Goal: Information Seeking & Learning: Learn about a topic

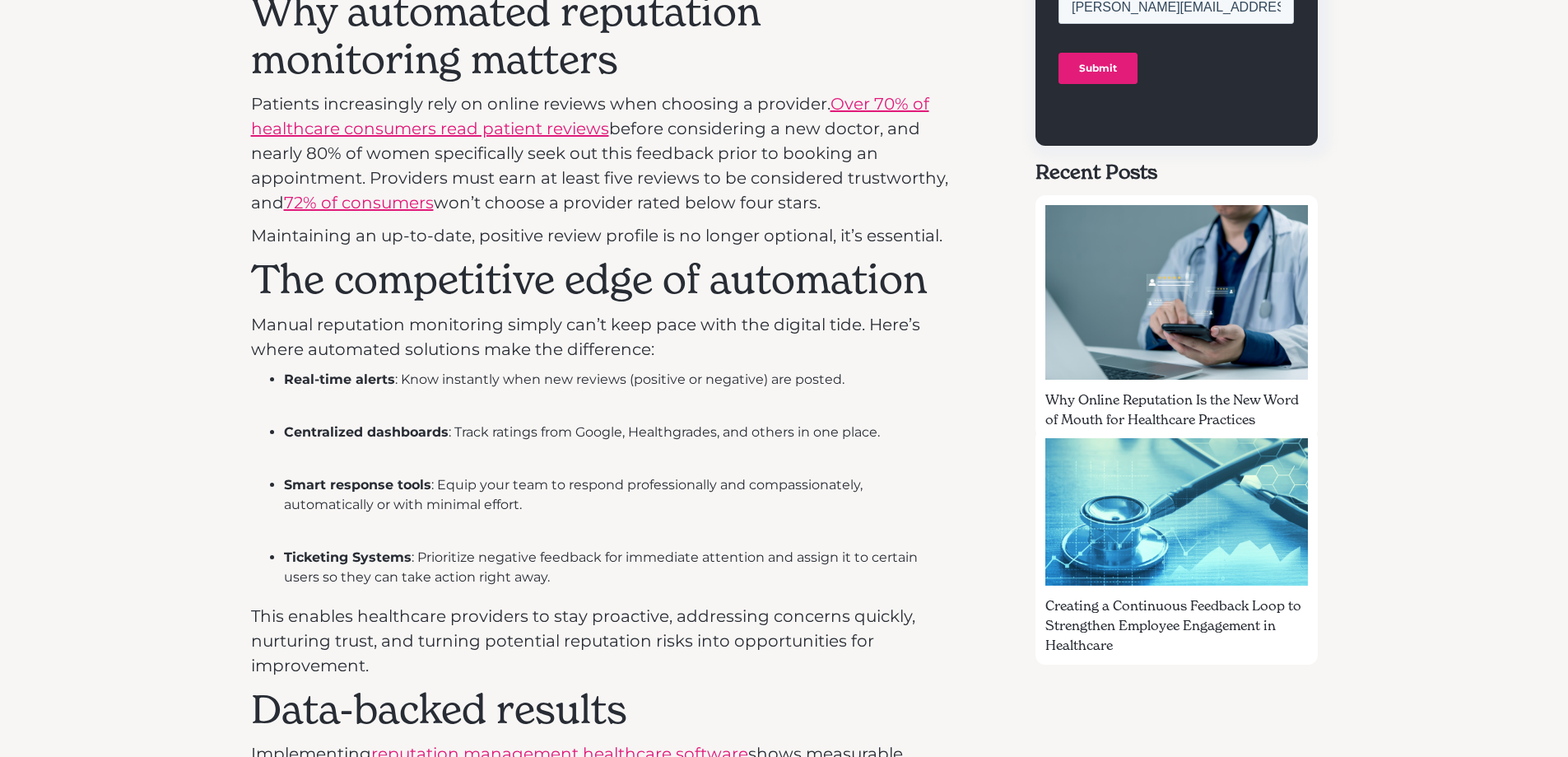
scroll to position [1154, 0]
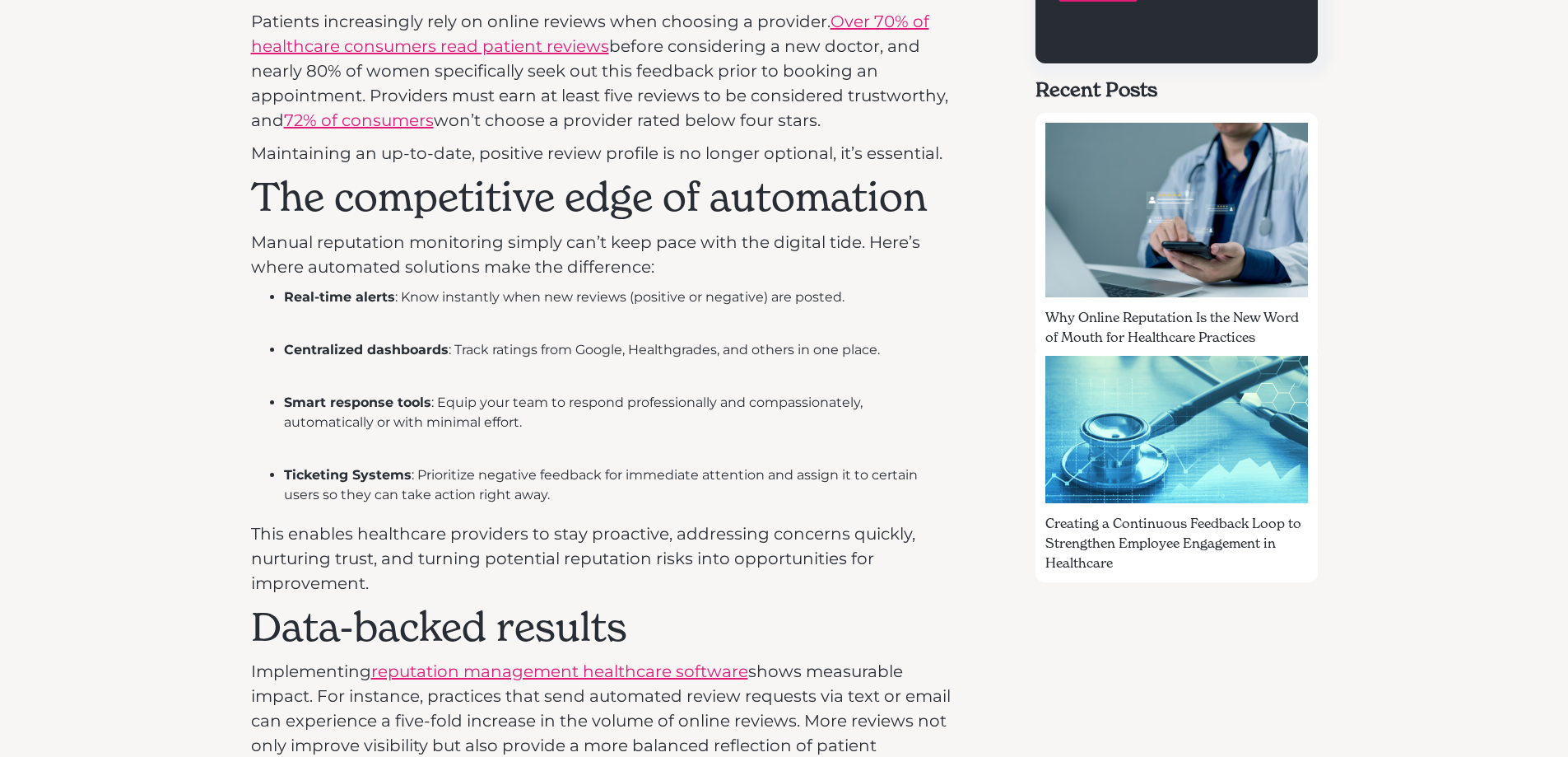
click at [366, 350] on strong "Centralized dashboards" at bounding box center [366, 350] width 165 height 16
click at [444, 349] on strong "Centralized dashboards" at bounding box center [366, 350] width 165 height 16
click at [428, 402] on strong "Smart response tools" at bounding box center [357, 403] width 147 height 16
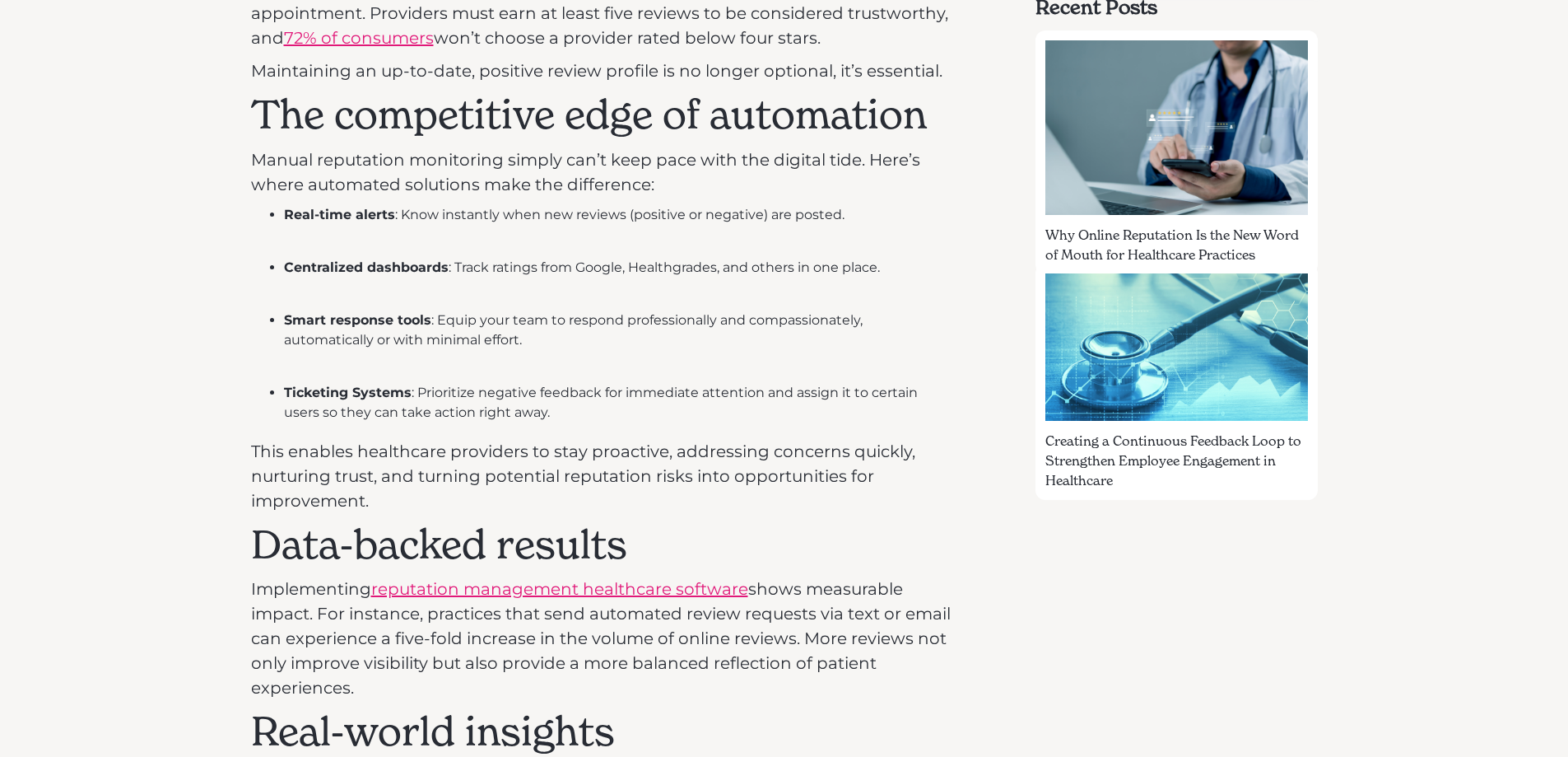
click at [407, 395] on strong "Ticketing Systems" at bounding box center [347, 393] width 128 height 16
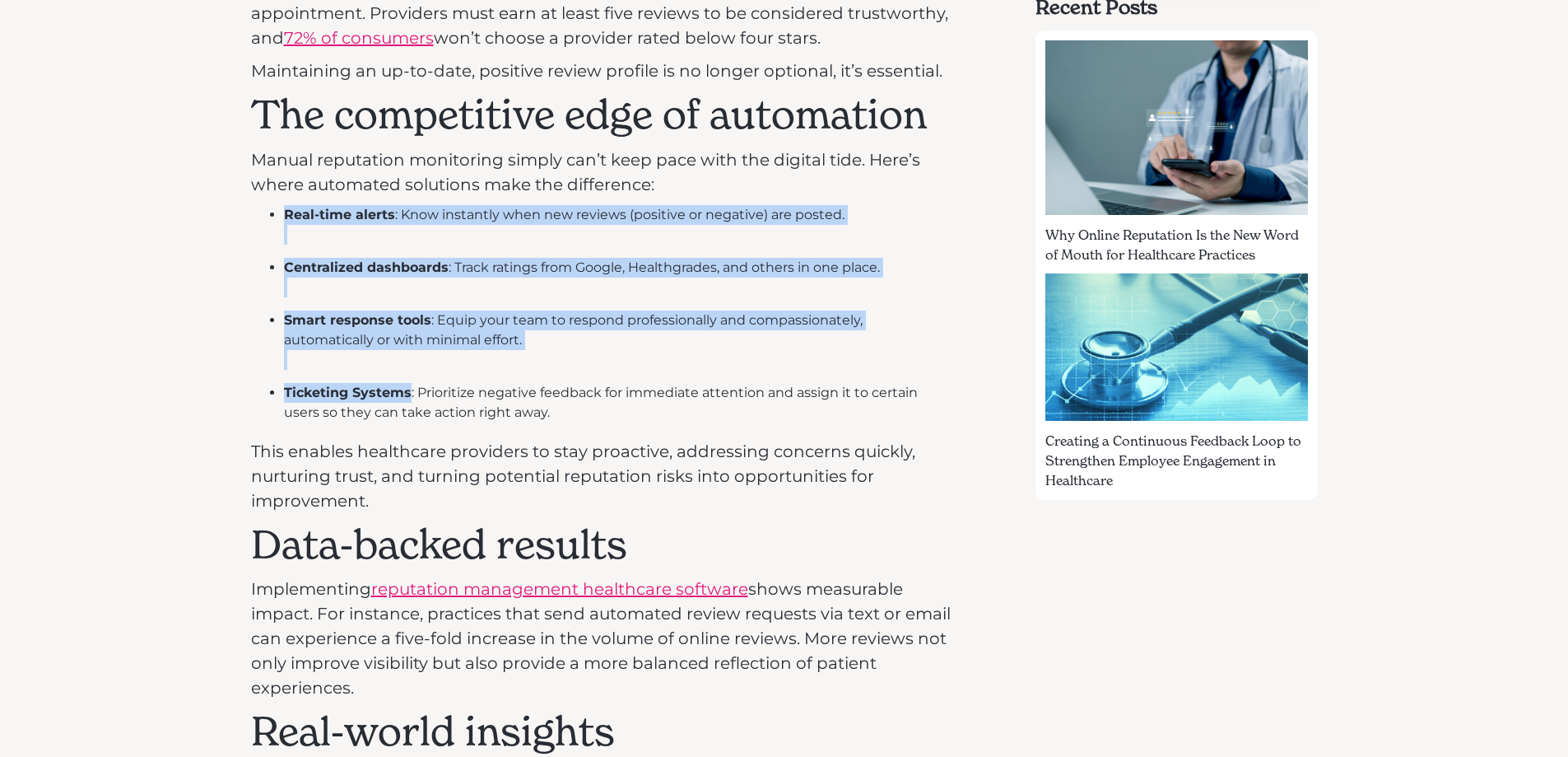
drag, startPoint x: 407, startPoint y: 395, endPoint x: 266, endPoint y: 209, distance: 233.4
click at [266, 209] on ul "Real-time alerts : Know instantly when new reviews (positive or negative) are p…" at bounding box center [603, 313] width 705 height 217
click at [401, 392] on strong "Ticketing Systems" at bounding box center [347, 393] width 128 height 16
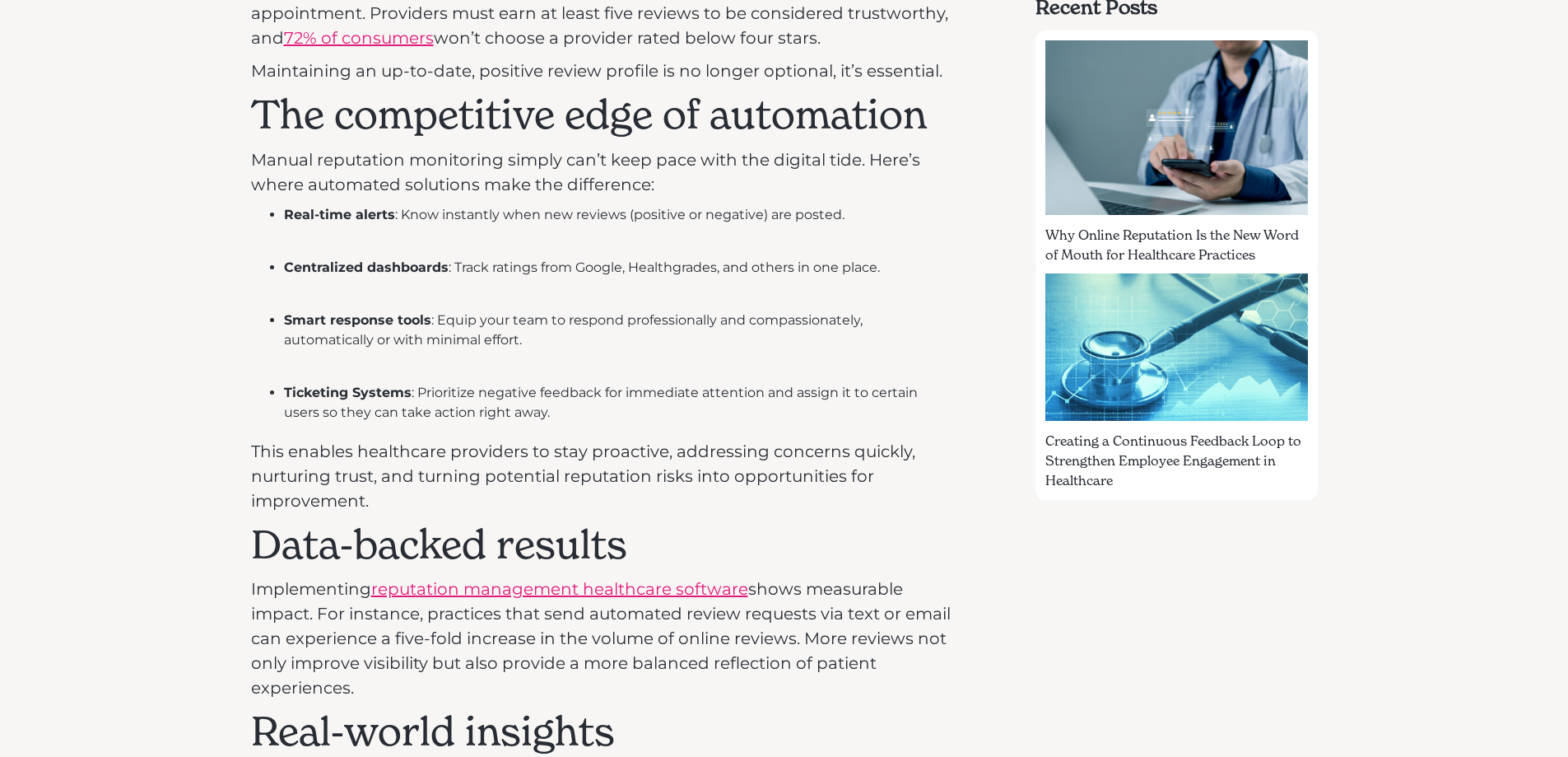
click at [542, 425] on div "Automating Reputation Monitoring: How Healthcare Providers Can Stay Ahead of Ne…" at bounding box center [603, 626] width 705 height 2238
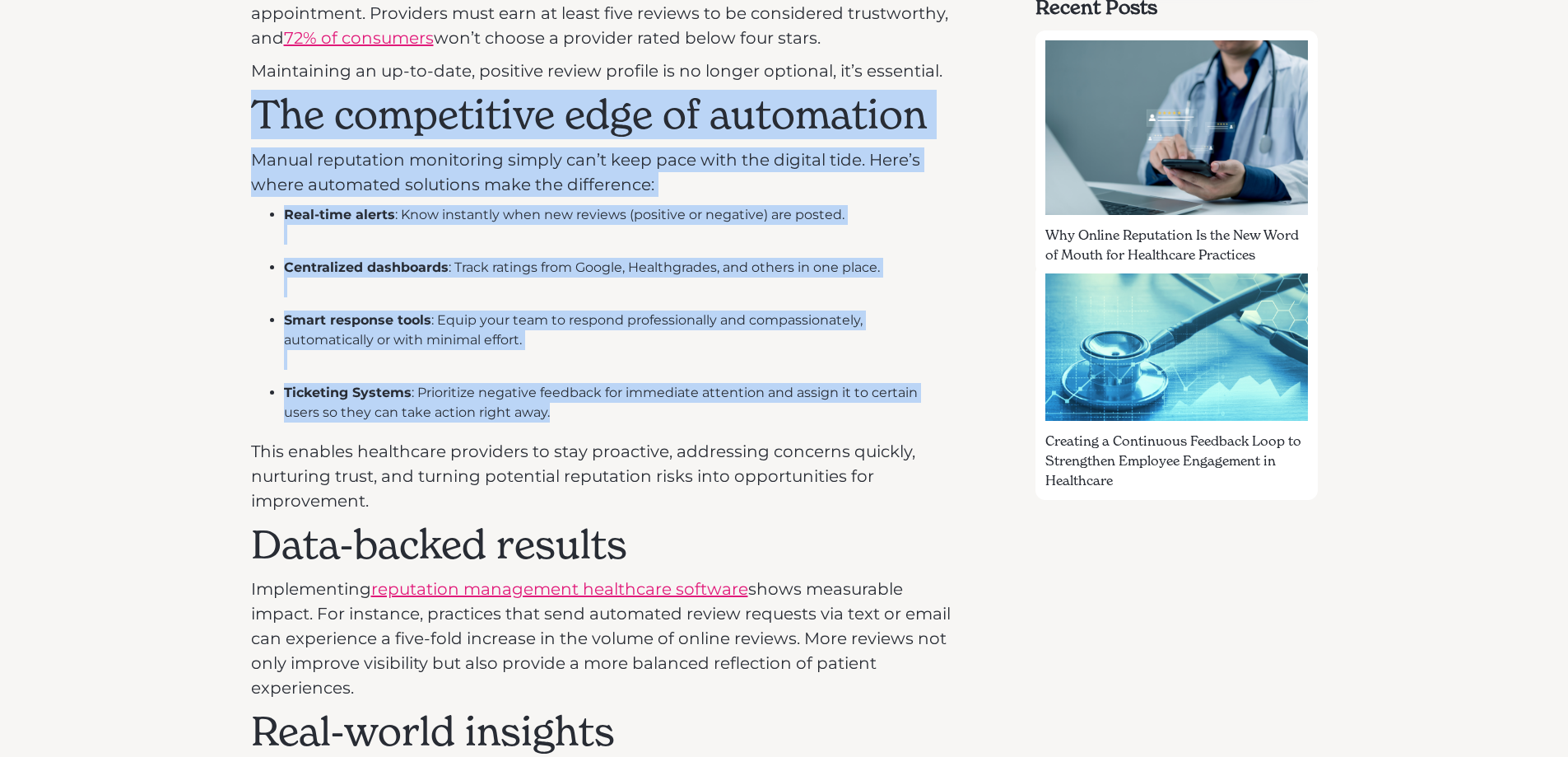
drag, startPoint x: 508, startPoint y: 415, endPoint x: 253, endPoint y: 114, distance: 394.5
click at [253, 114] on div "Automating Reputation Monitoring: How Healthcare Providers Can Stay Ahead of Ne…" at bounding box center [603, 626] width 705 height 2238
click at [253, 113] on h2 "The competitive edge of automation" at bounding box center [603, 115] width 705 height 48
click at [519, 416] on li "Ticketing Systems : Prioritize negative feedback for immediate attention and as…" at bounding box center [619, 403] width 672 height 39
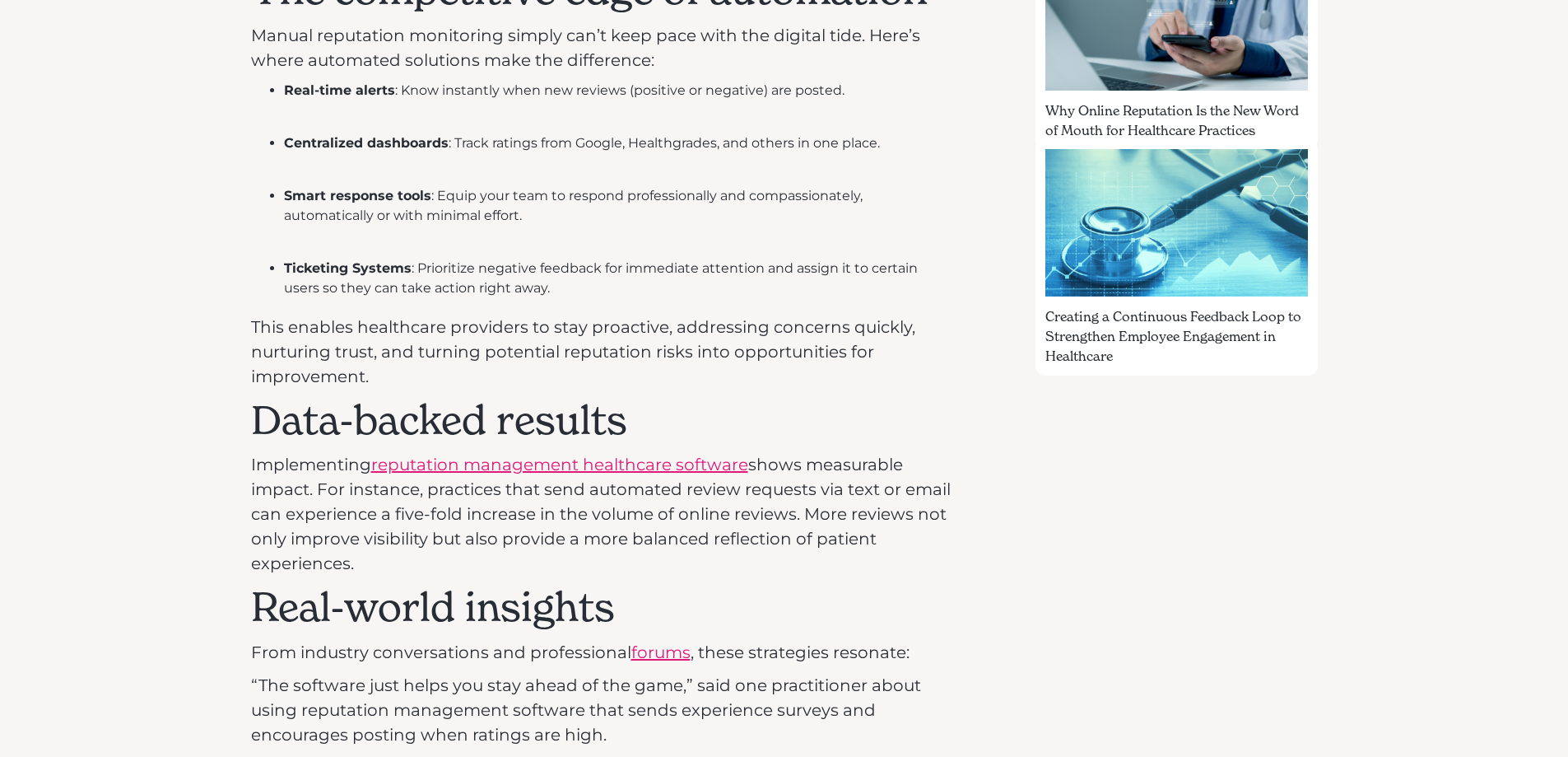
scroll to position [1400, 0]
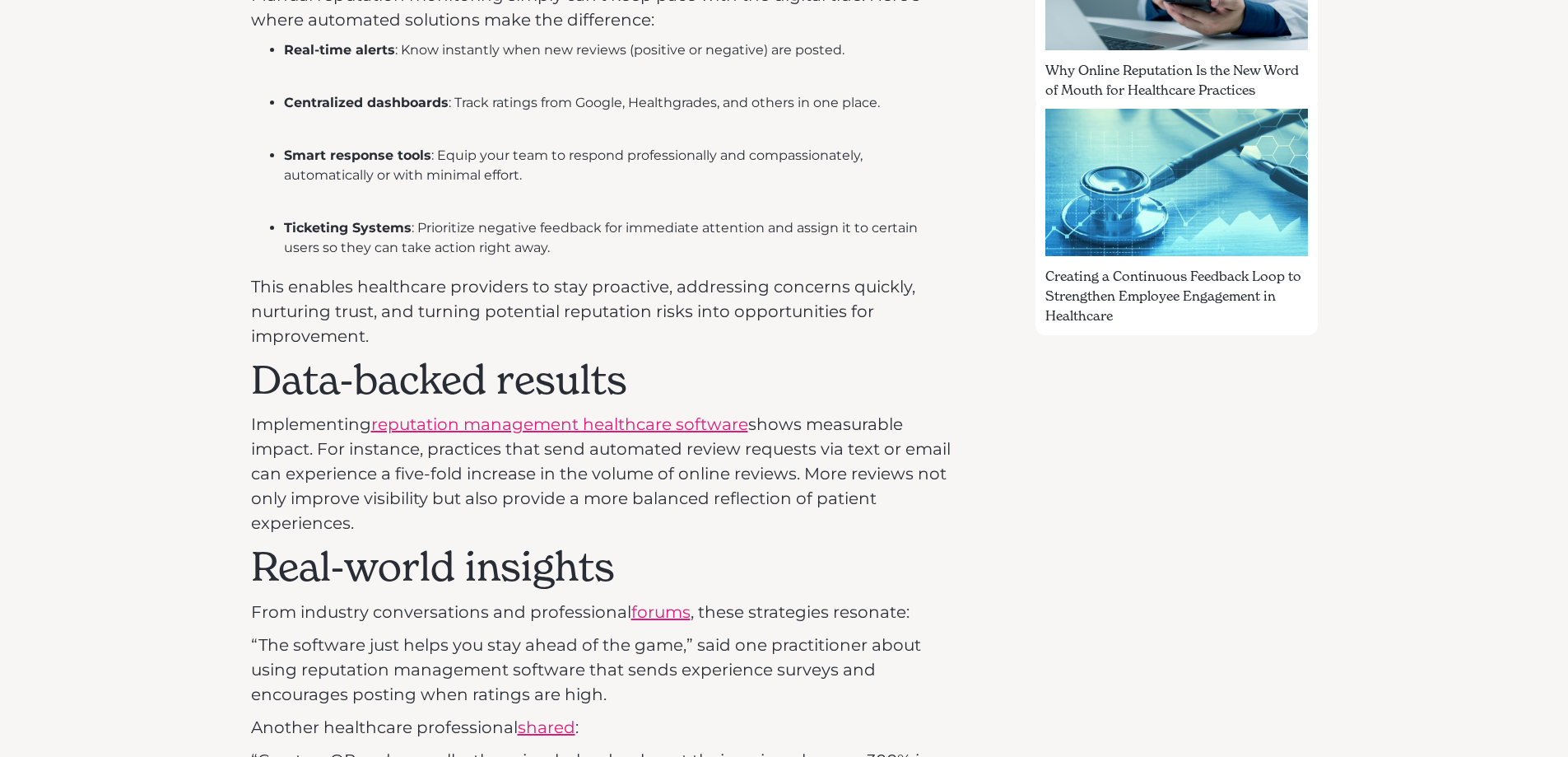
click at [251, 367] on h2 "Data-backed results" at bounding box center [603, 380] width 705 height 48
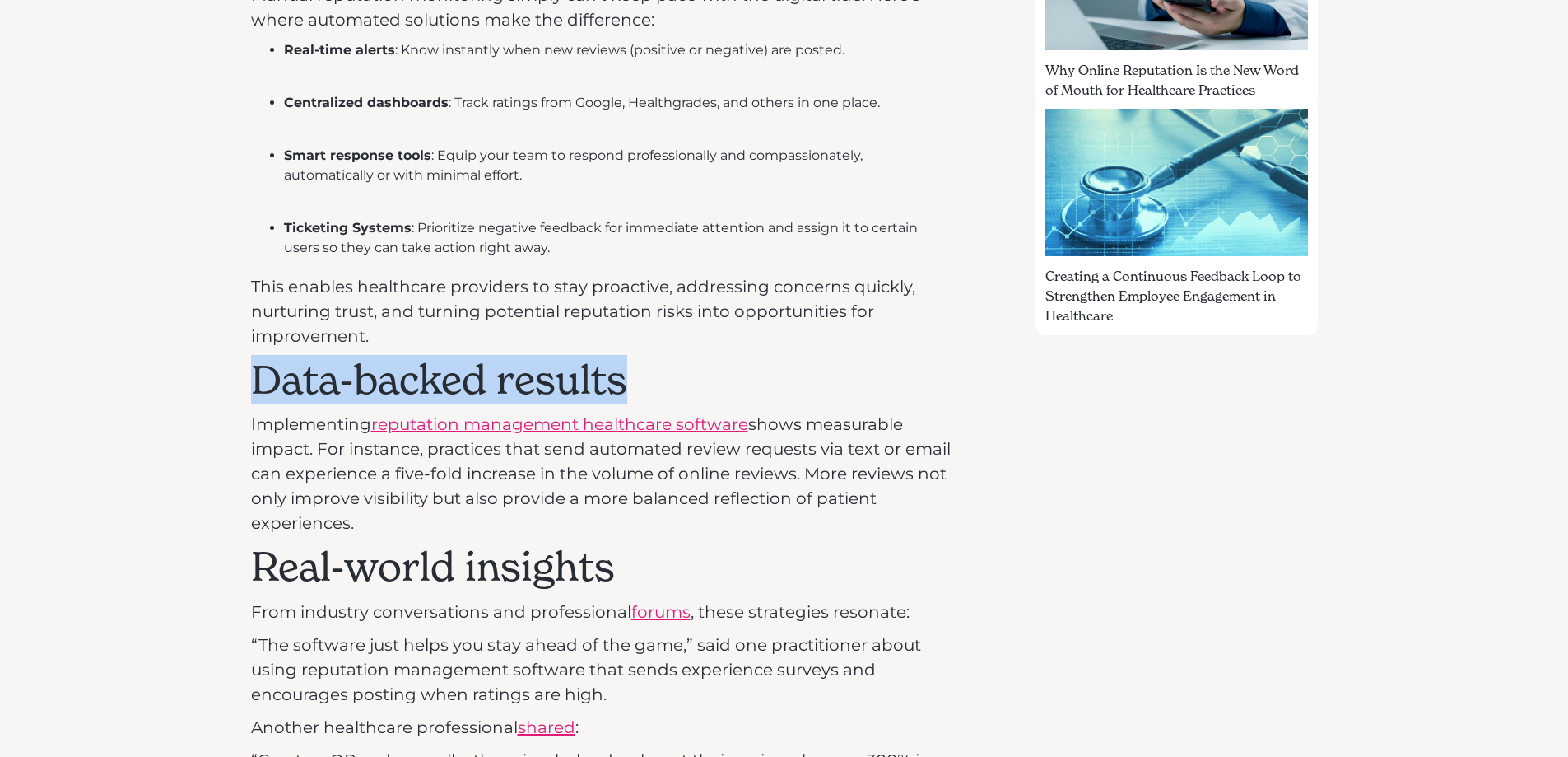
drag, startPoint x: 257, startPoint y: 382, endPoint x: 652, endPoint y: 395, distance: 395.2
click at [653, 397] on h2 "Data-backed results" at bounding box center [603, 380] width 705 height 48
click at [649, 394] on h2 "Data-backed results" at bounding box center [603, 380] width 705 height 48
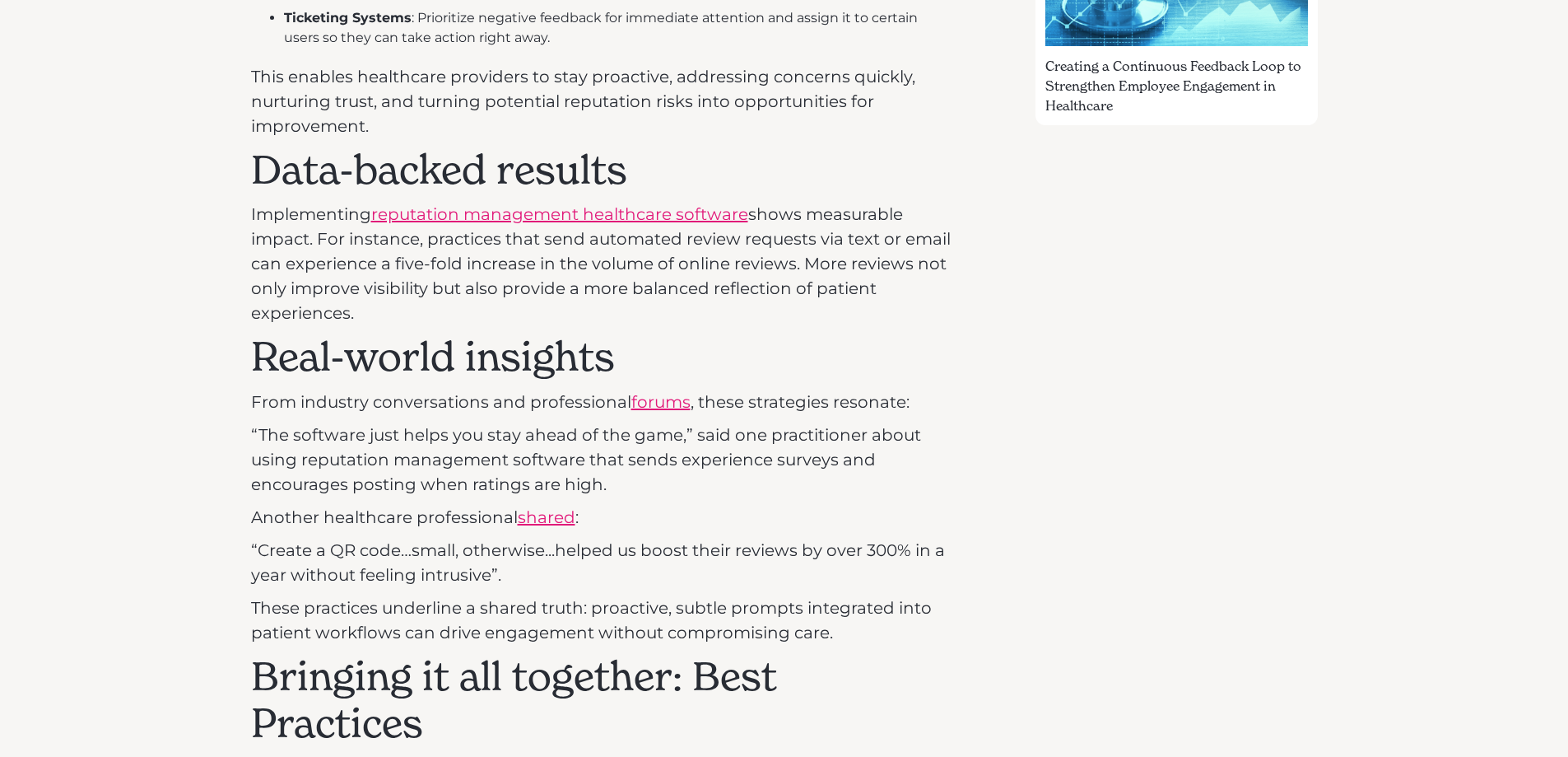
scroll to position [1648, 0]
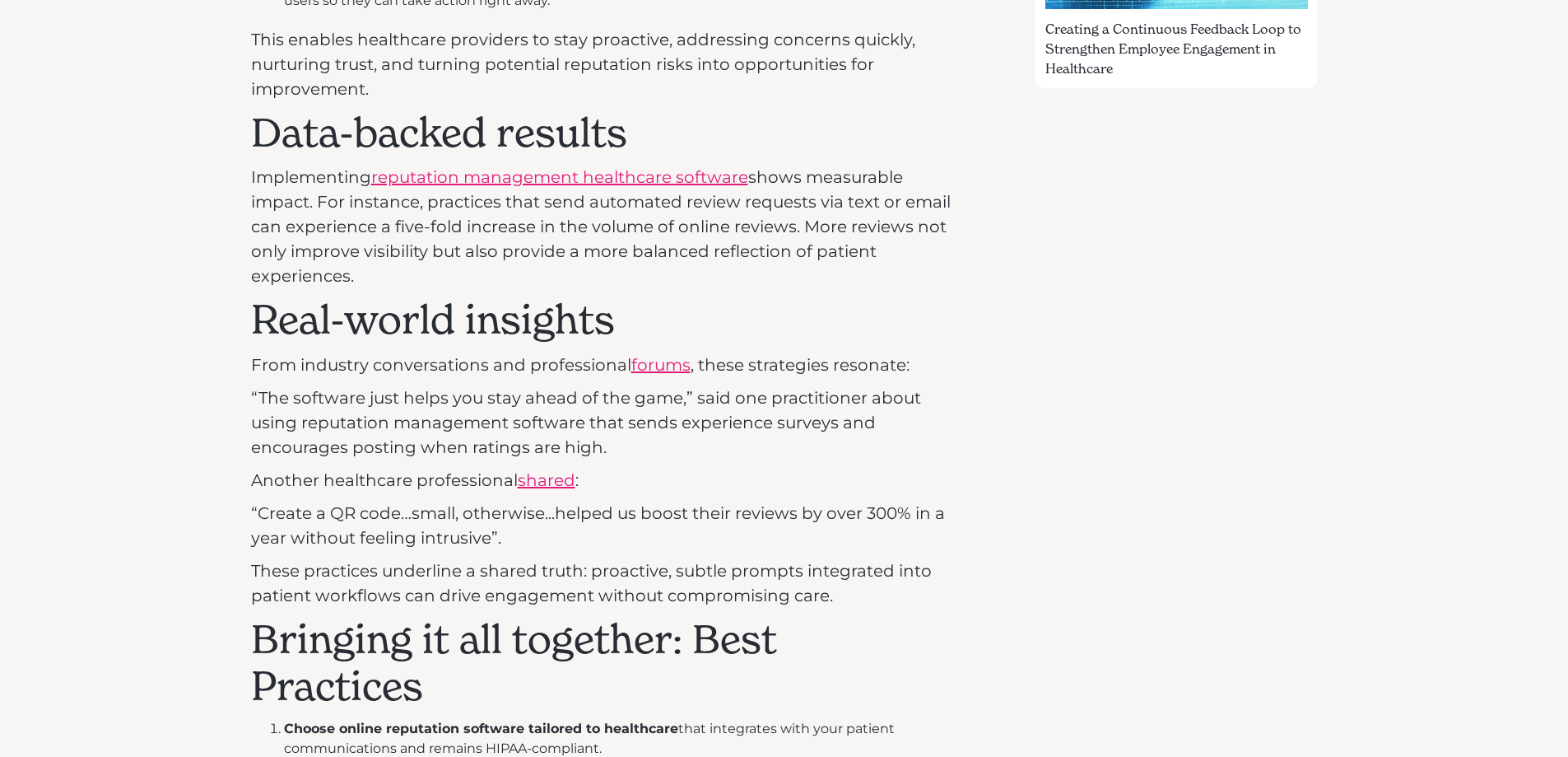
click at [621, 326] on h2 "Real-world insights" at bounding box center [603, 320] width 705 height 48
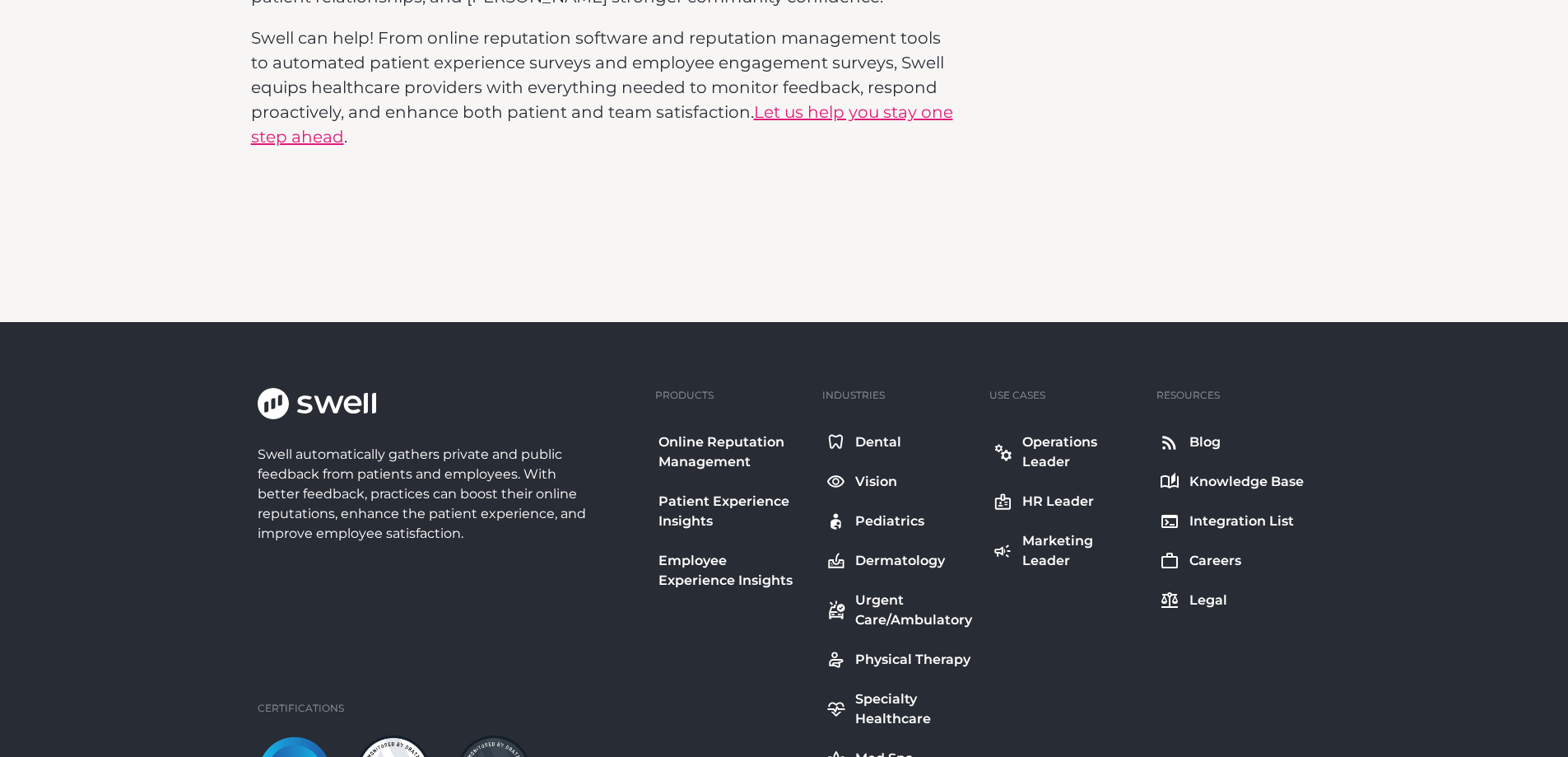
scroll to position [2883, 0]
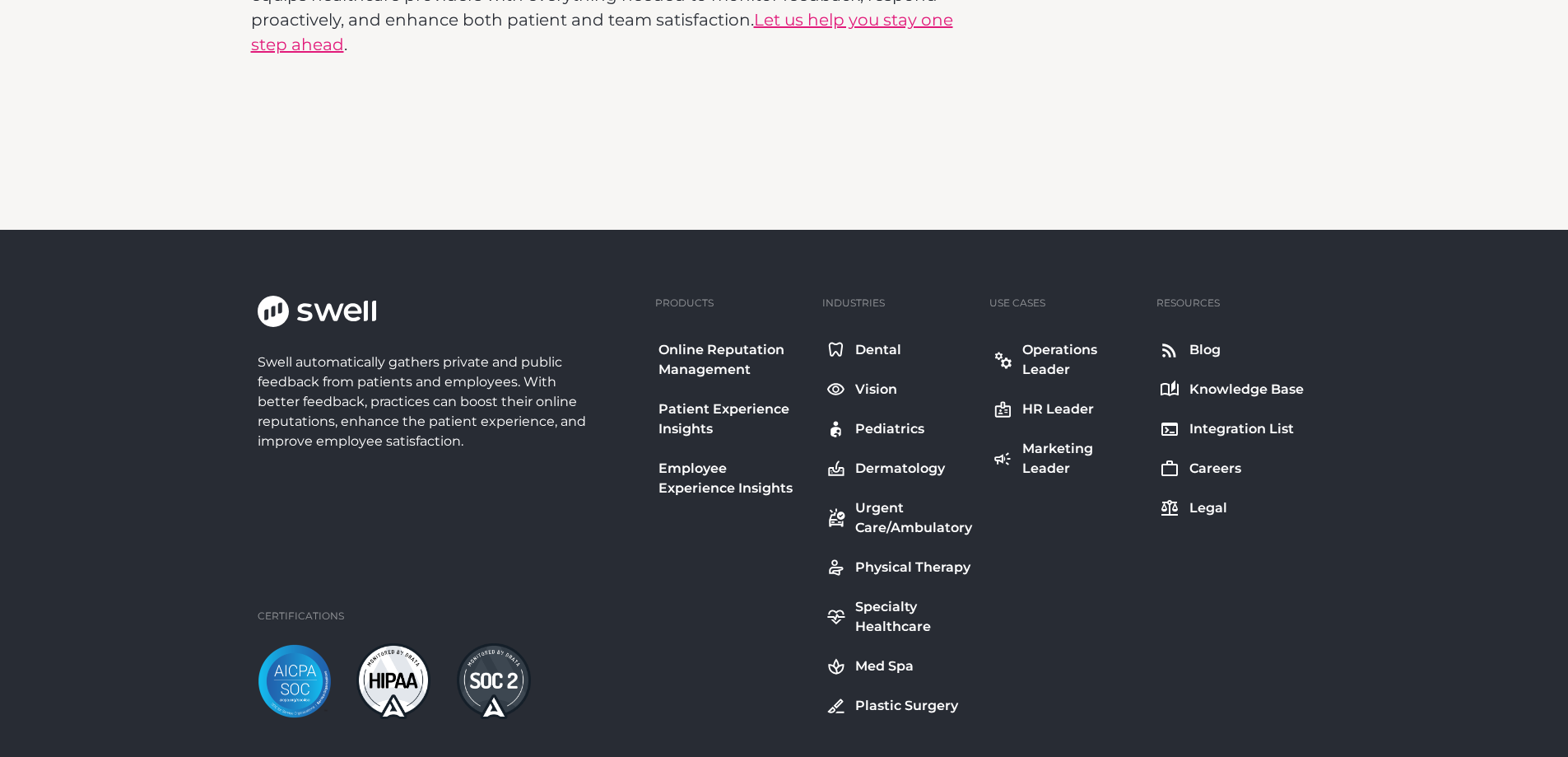
click at [862, 351] on div "Dental" at bounding box center [878, 351] width 46 height 20
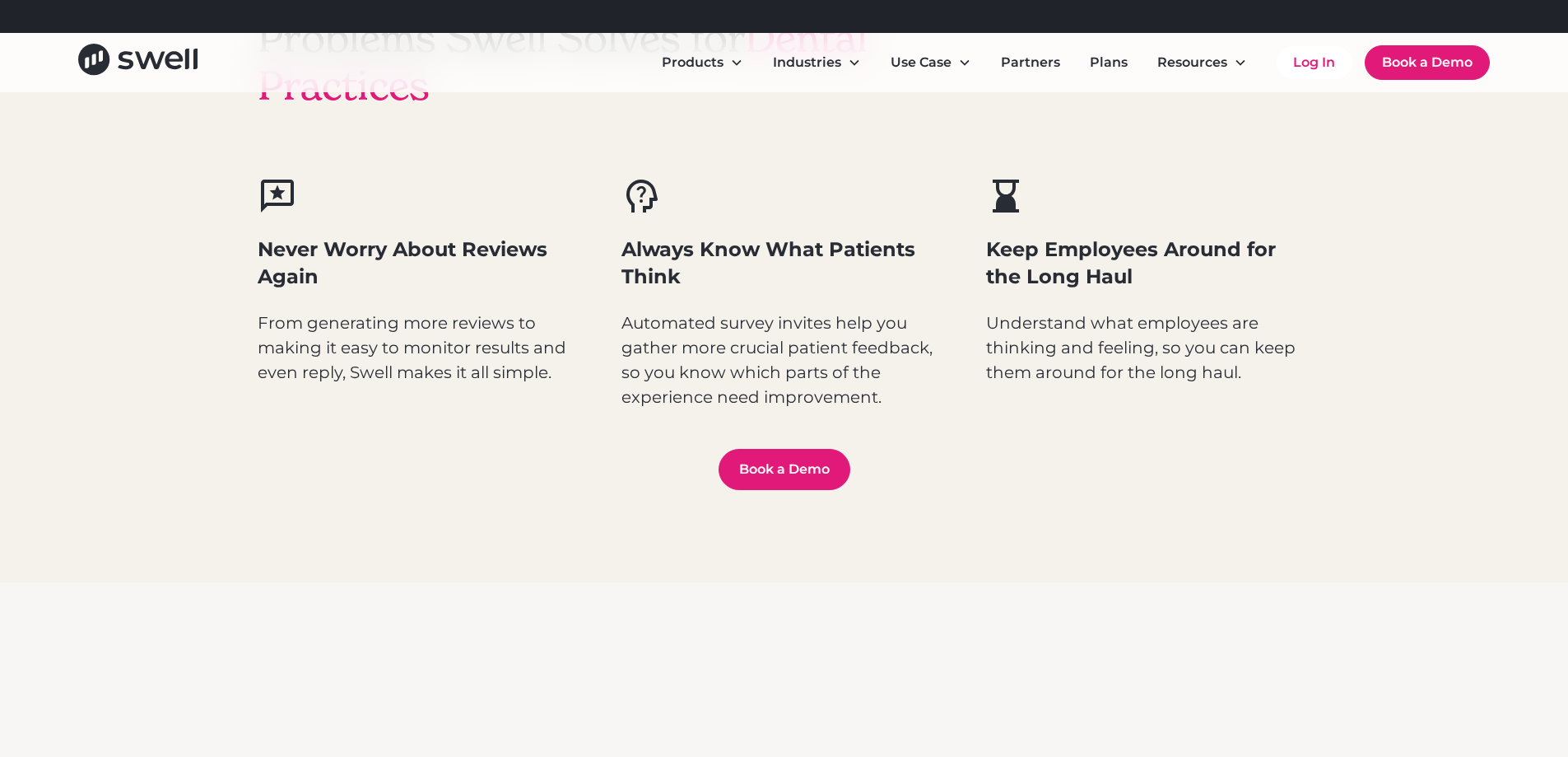
scroll to position [906, 0]
